Goal: Task Accomplishment & Management: Manage account settings

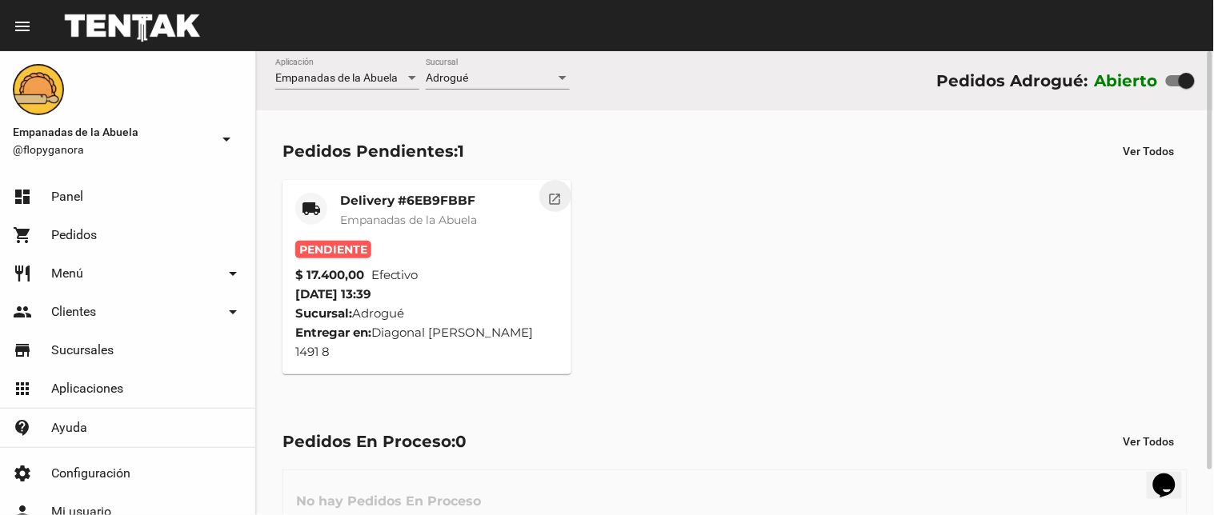
click at [554, 194] on mat-icon "open_in_new" at bounding box center [555, 197] width 14 height 14
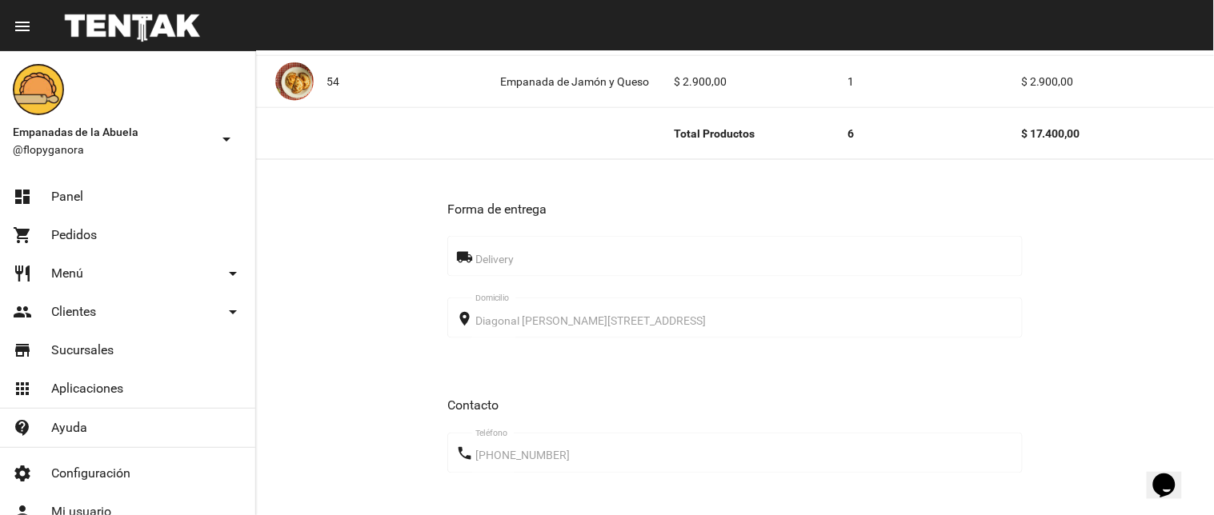
scroll to position [856, 0]
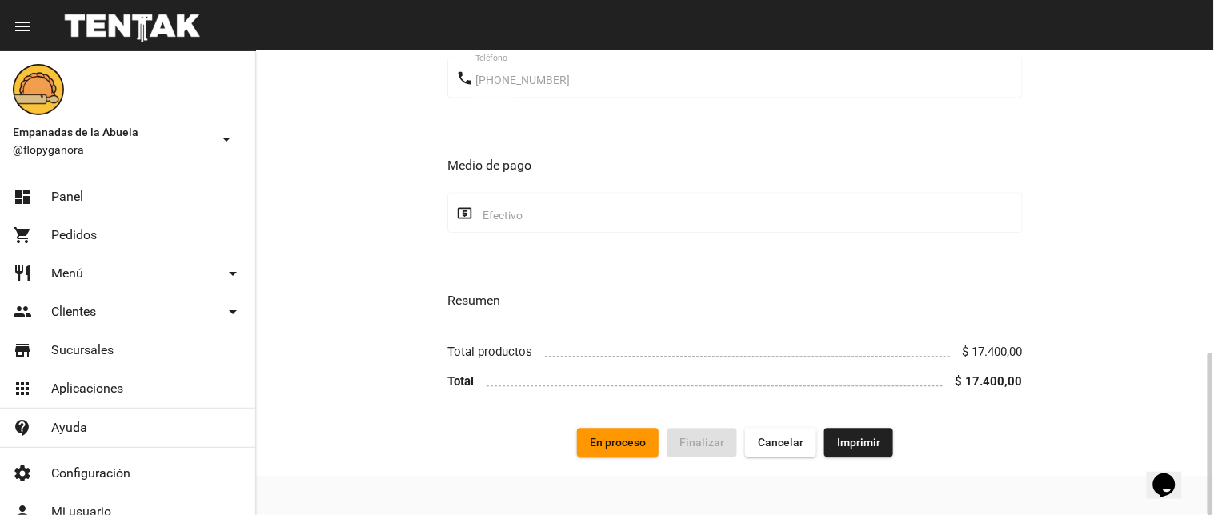
click at [869, 445] on span "Imprimir" at bounding box center [858, 442] width 43 height 13
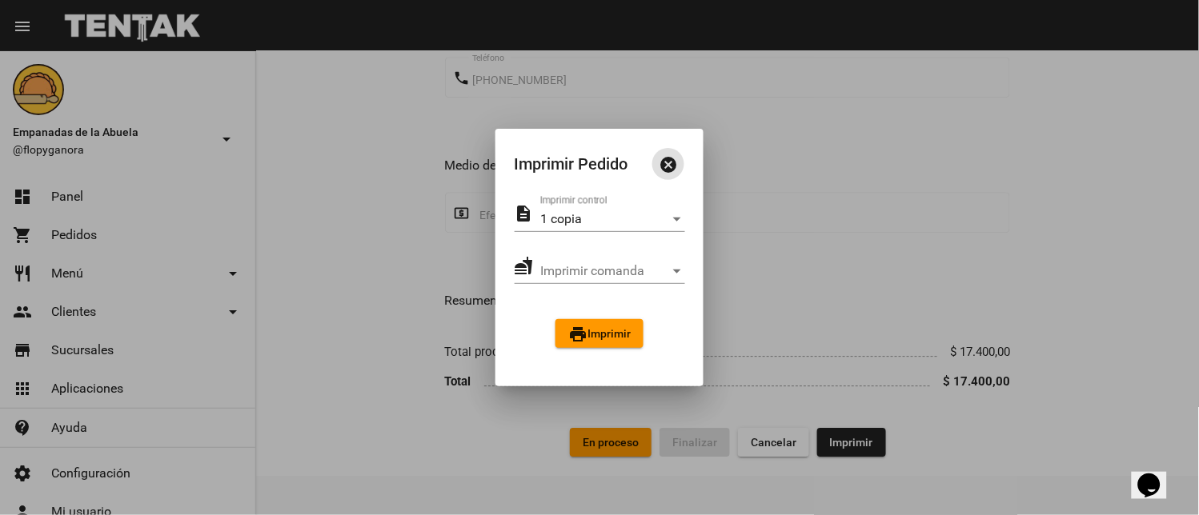
click at [628, 345] on button "print Imprimir" at bounding box center [599, 333] width 88 height 29
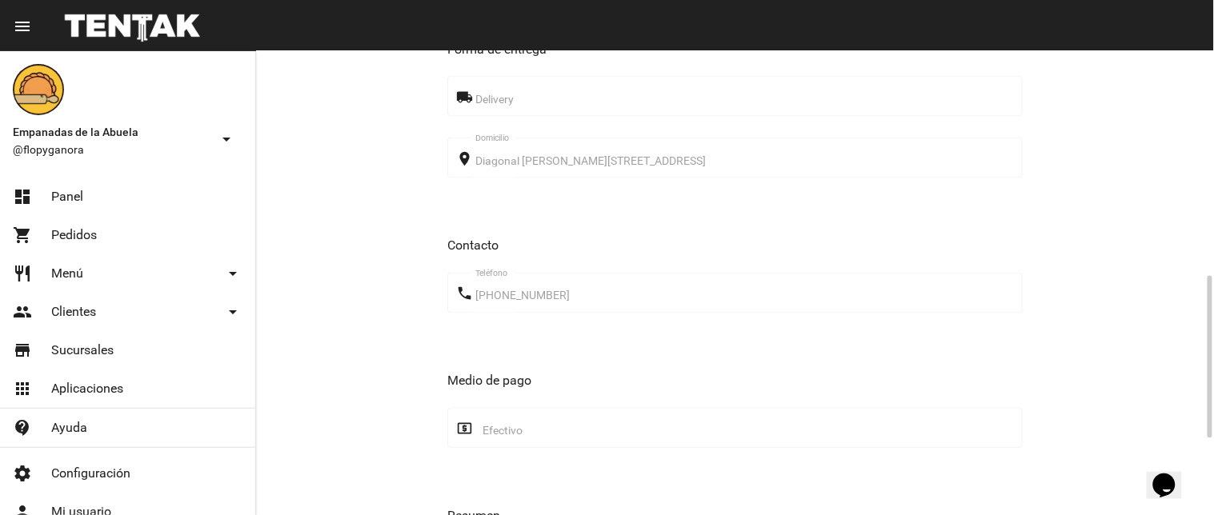
scroll to position [856, 0]
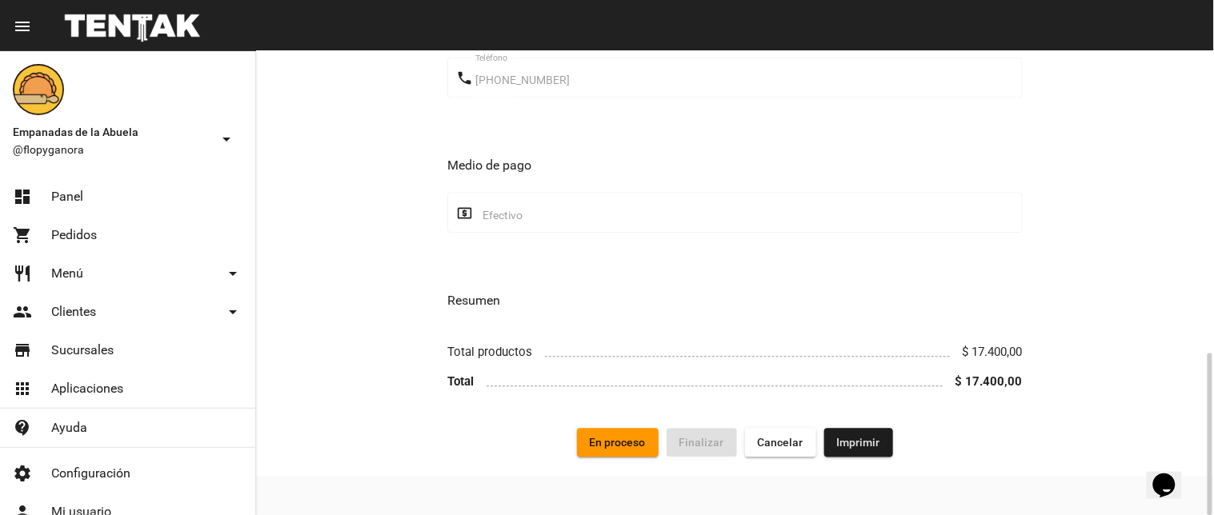
drag, startPoint x: 657, startPoint y: 438, endPoint x: 647, endPoint y: 437, distance: 10.4
click at [647, 437] on button "En proceso" at bounding box center [618, 442] width 82 height 29
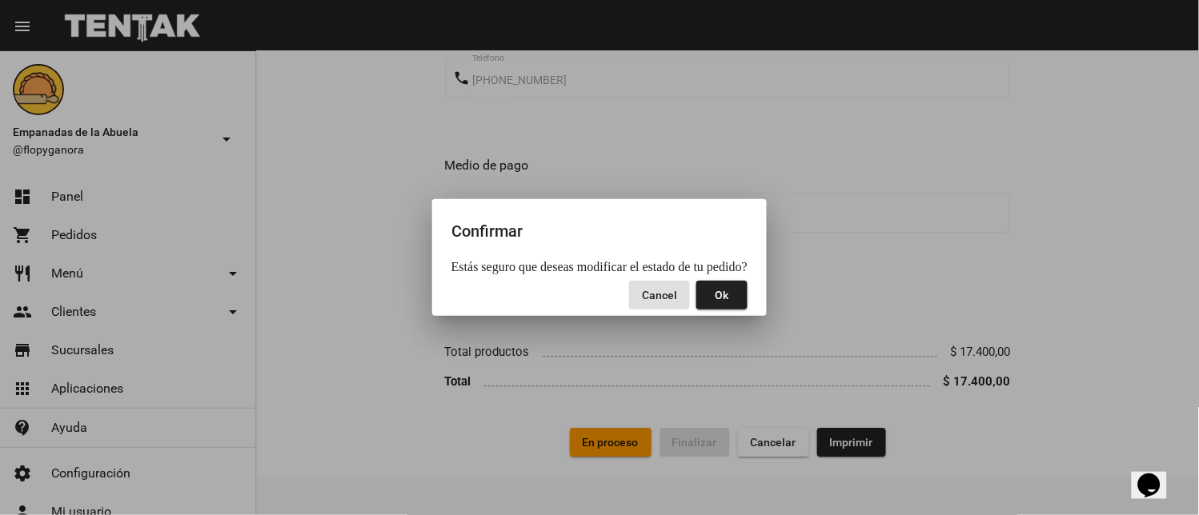
click at [729, 298] on span "Ok" at bounding box center [722, 295] width 14 height 13
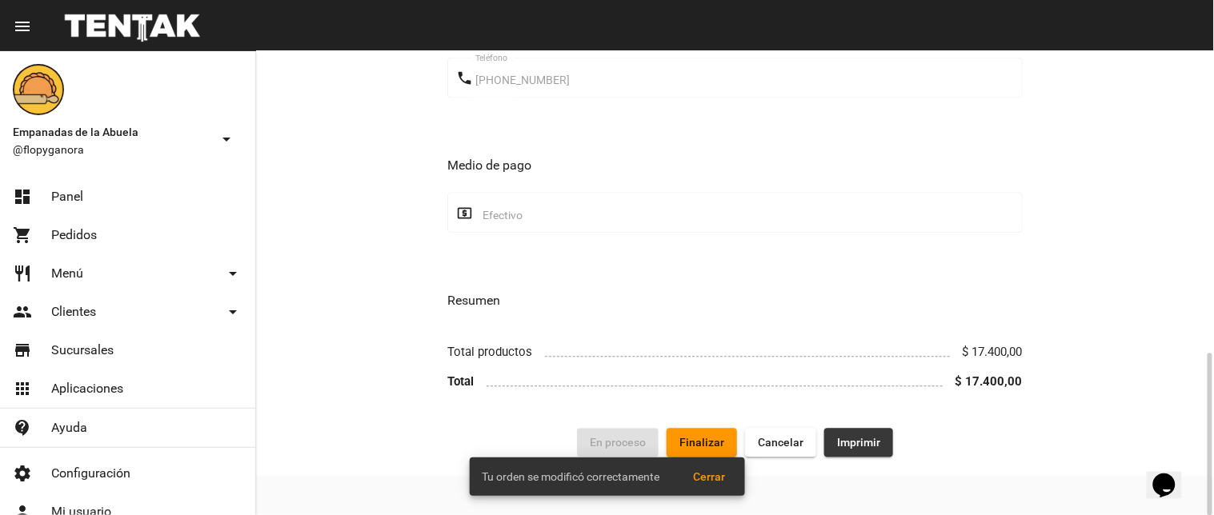
click at [854, 440] on span "Imprimir" at bounding box center [858, 442] width 43 height 13
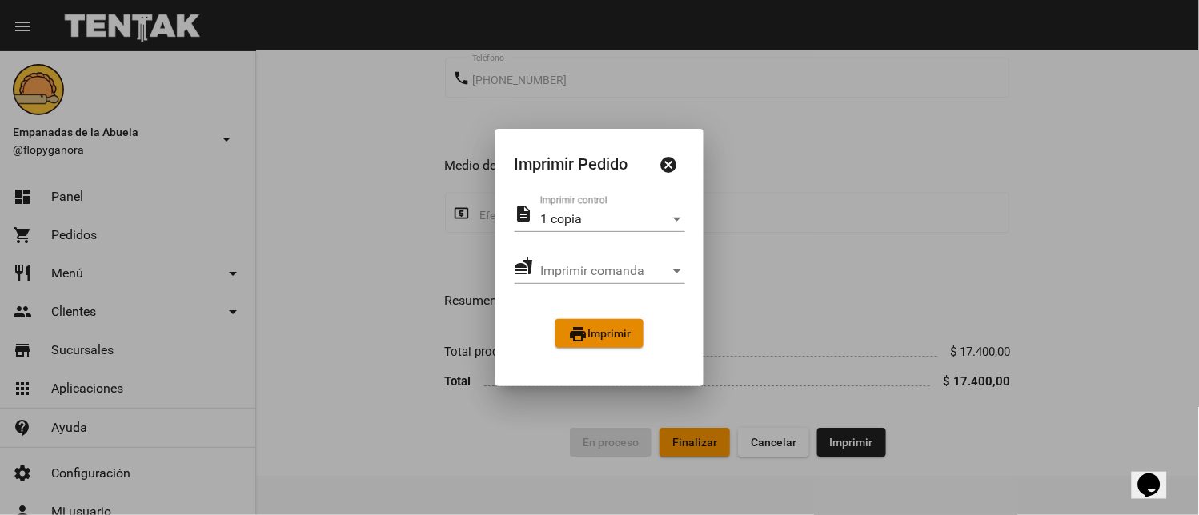
click at [571, 339] on mat-icon "print" at bounding box center [577, 334] width 19 height 19
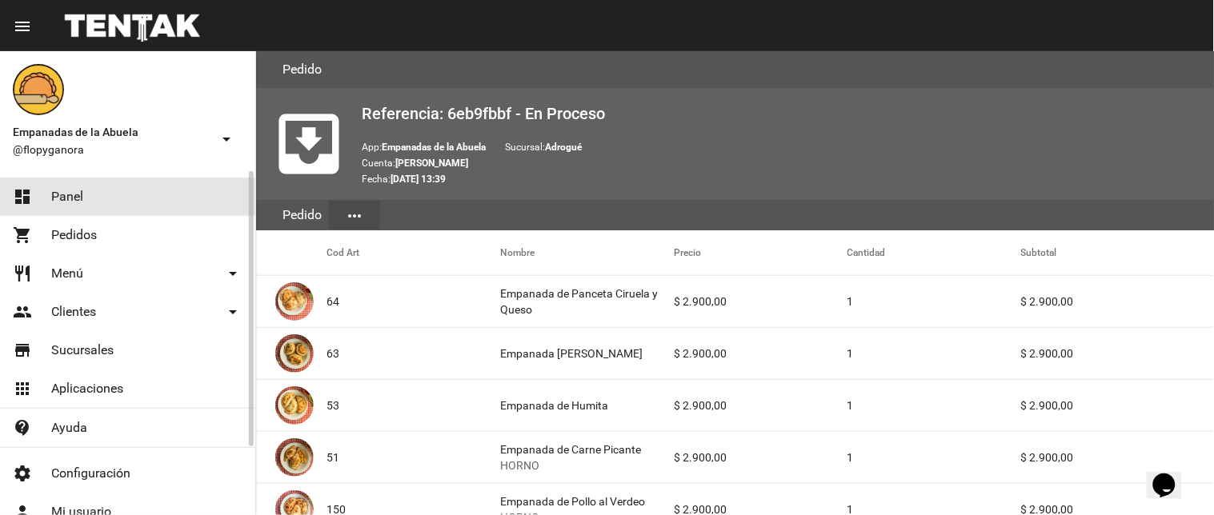
click at [115, 196] on link "dashboard Panel" at bounding box center [127, 197] width 255 height 38
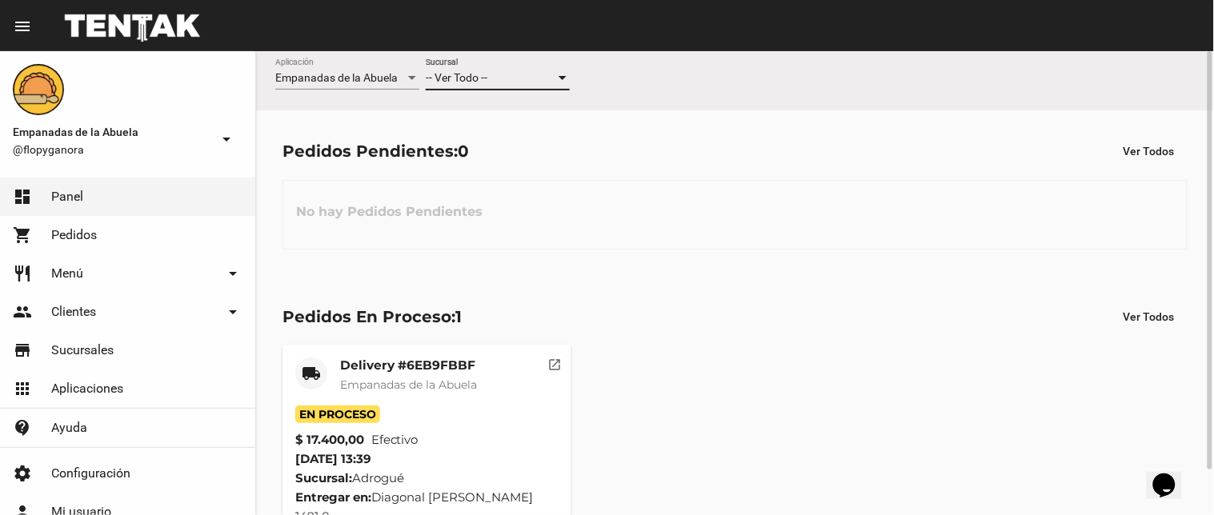
click at [557, 74] on div at bounding box center [562, 78] width 14 height 13
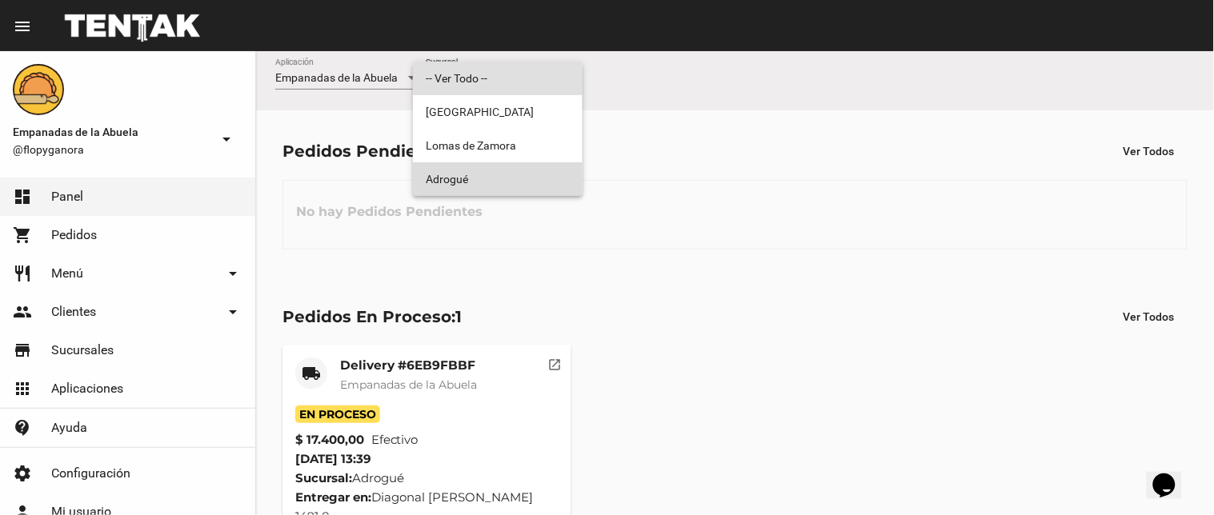
click at [501, 171] on span "Adrogué" at bounding box center [498, 179] width 144 height 34
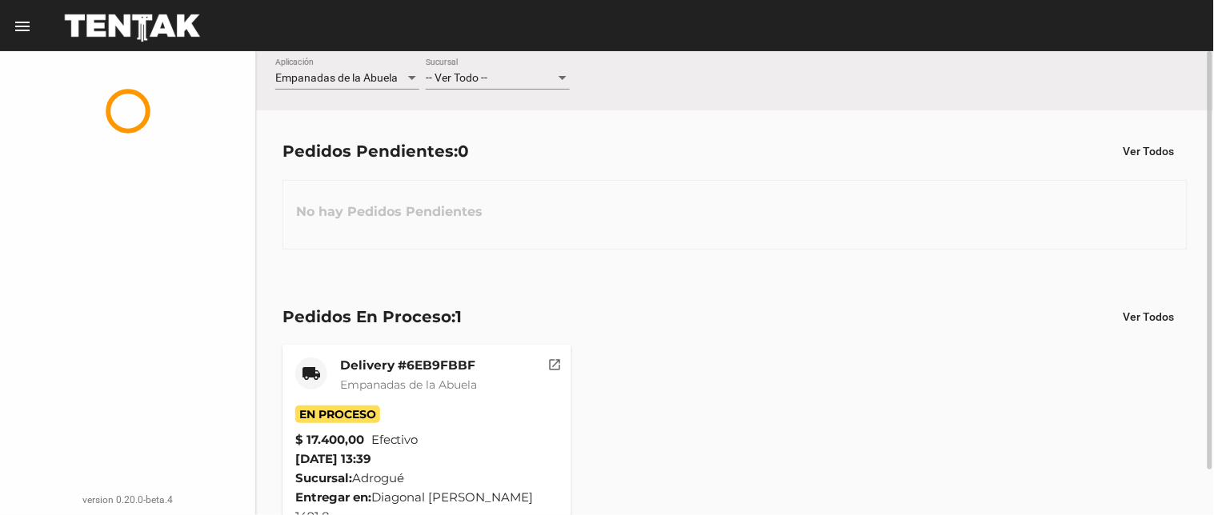
click at [523, 82] on div "-- Ver Todo --" at bounding box center [491, 78] width 130 height 13
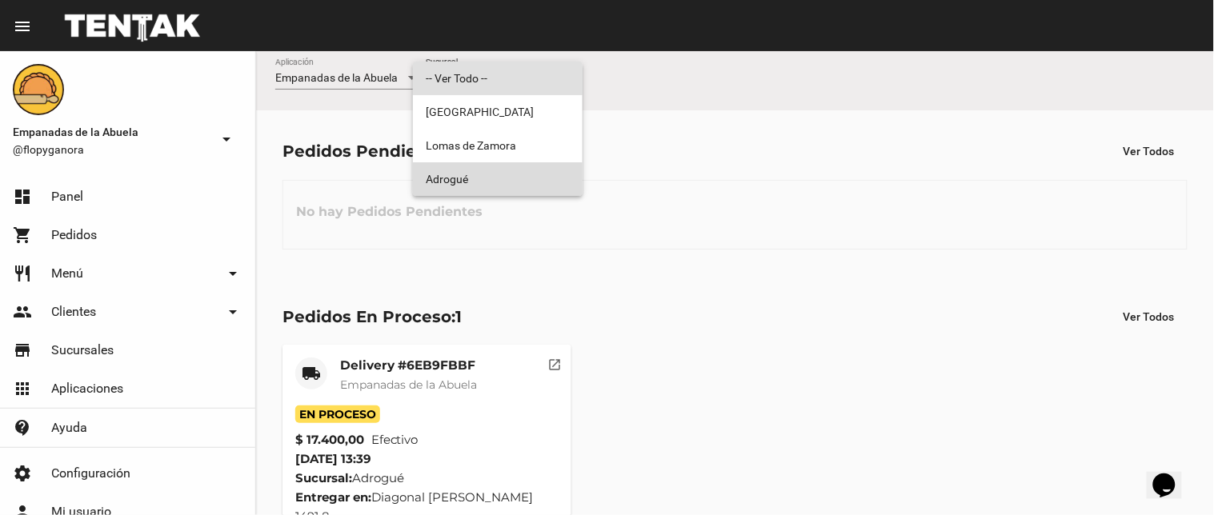
click at [492, 189] on span "Adrogué" at bounding box center [498, 179] width 144 height 34
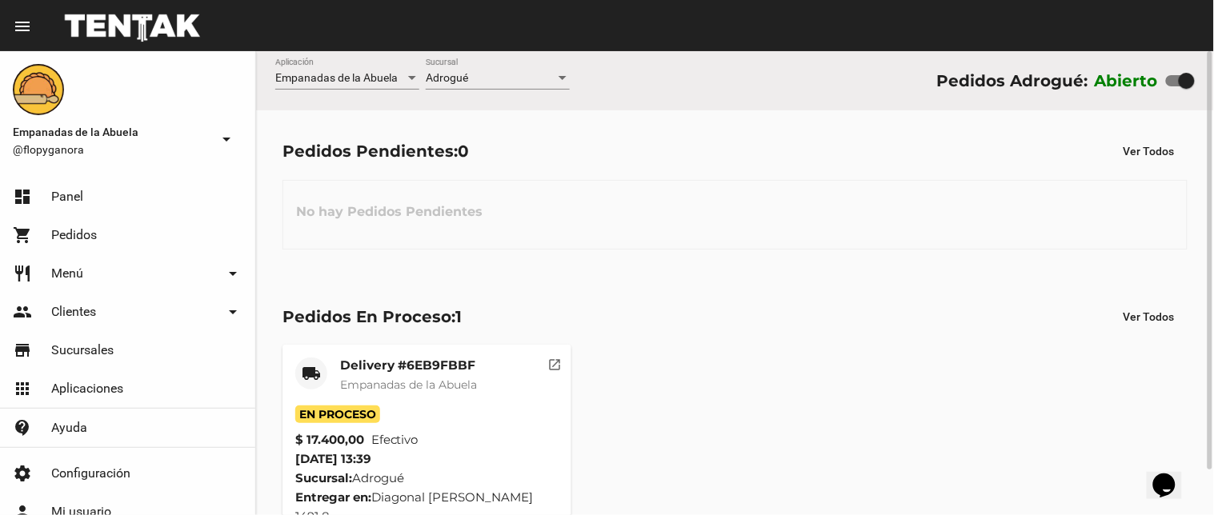
click at [453, 347] on mat-card "local_shipping Delivery #6EB9FBBF Empanadas de la Abuela En Proceso $ 17.400,00…" at bounding box center [426, 442] width 289 height 194
click at [454, 363] on mat-card-title "Delivery #6EB9FBBF" at bounding box center [408, 366] width 137 height 16
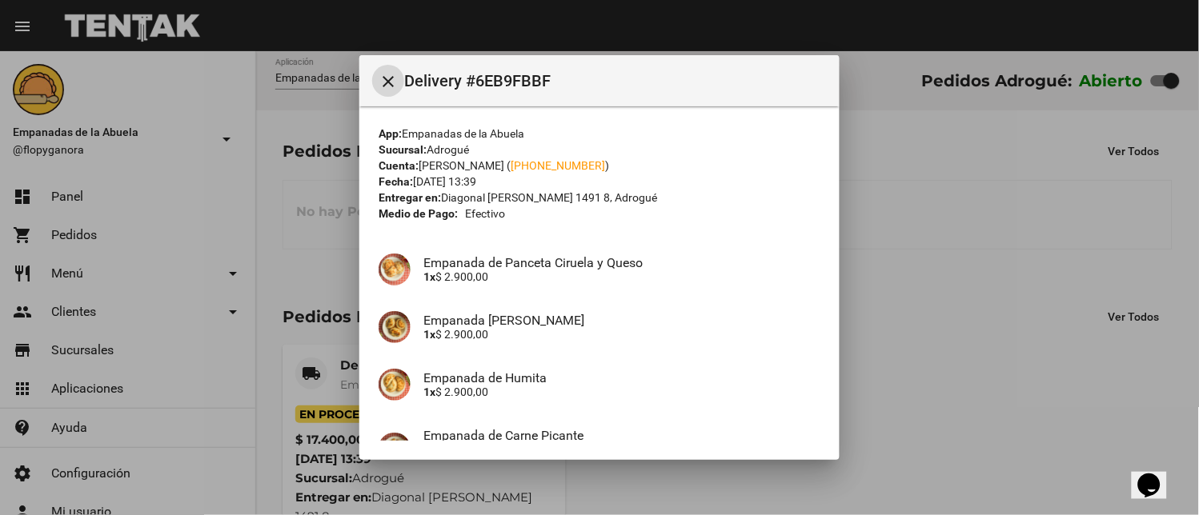
scroll to position [296, 0]
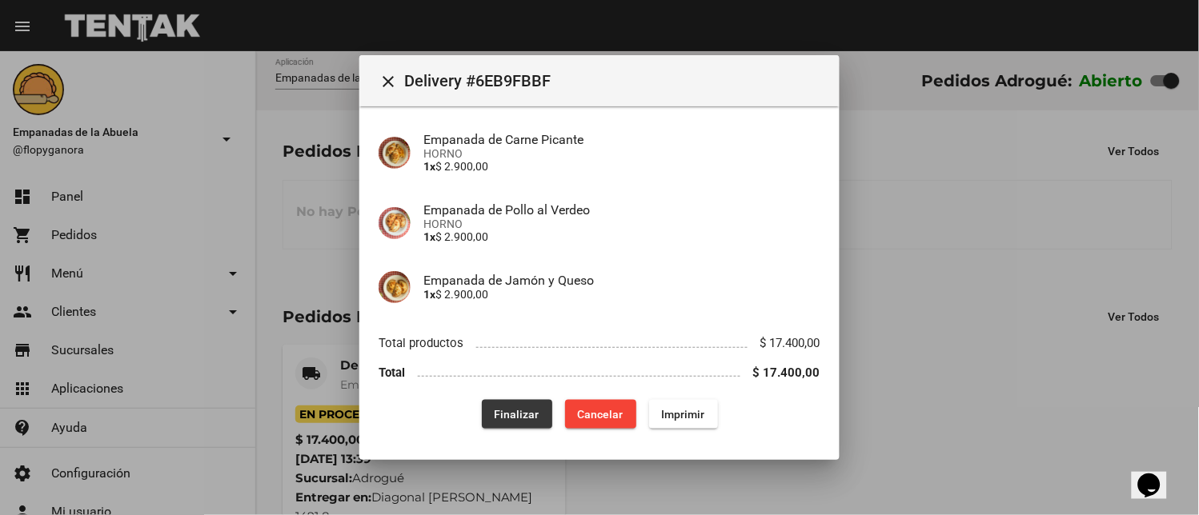
click at [496, 406] on button "Finalizar" at bounding box center [517, 414] width 70 height 29
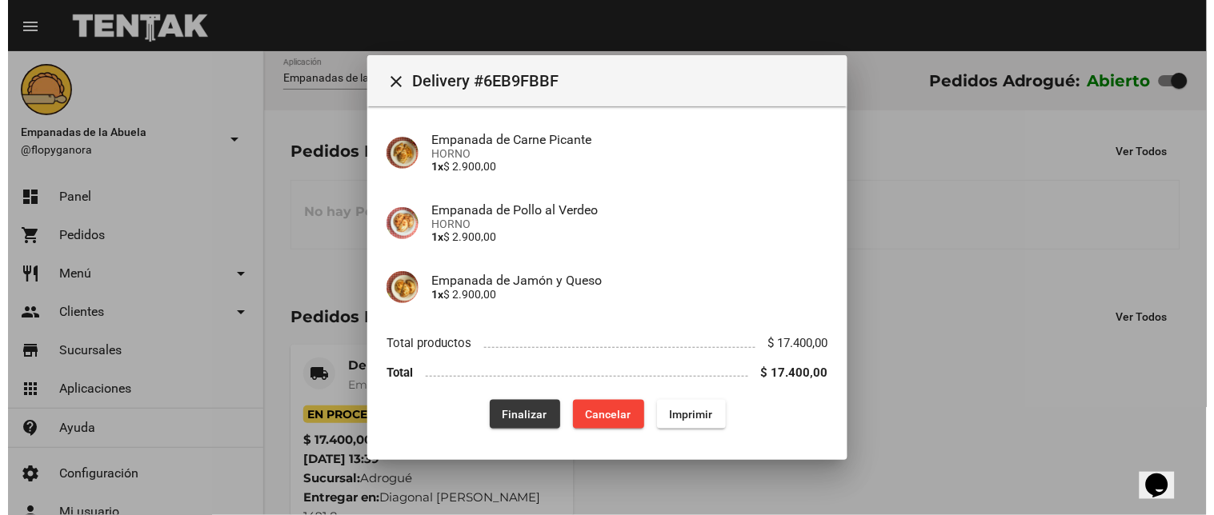
scroll to position [0, 0]
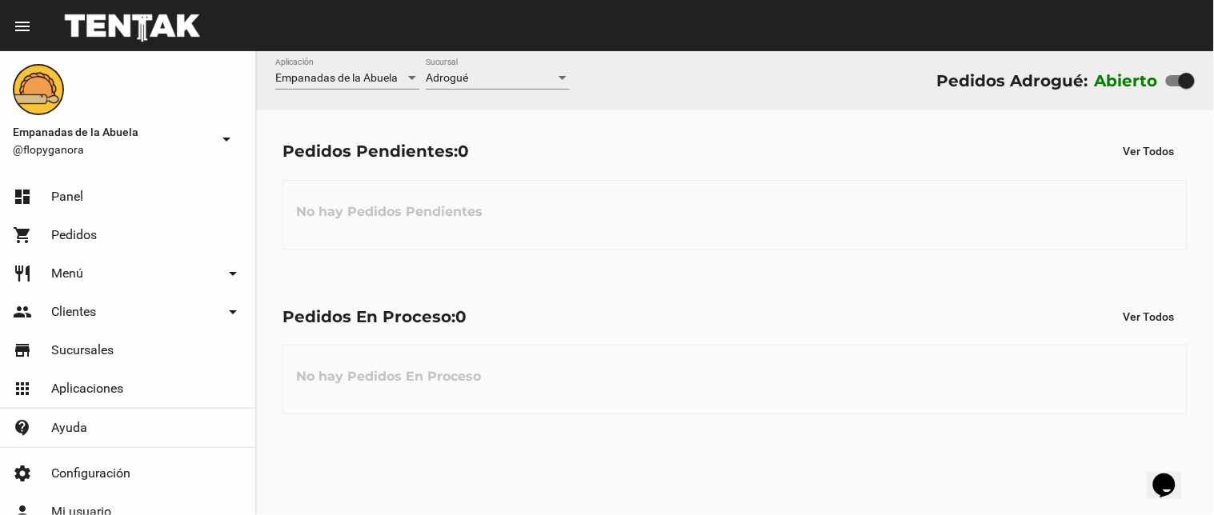
click at [1166, 82] on div "Abierto" at bounding box center [1145, 81] width 100 height 26
click at [1178, 86] on label at bounding box center [1180, 80] width 29 height 19
click at [1174, 86] on input "checkbox" at bounding box center [1173, 86] width 1 height 1
checkbox input "false"
